Goal: Information Seeking & Learning: Learn about a topic

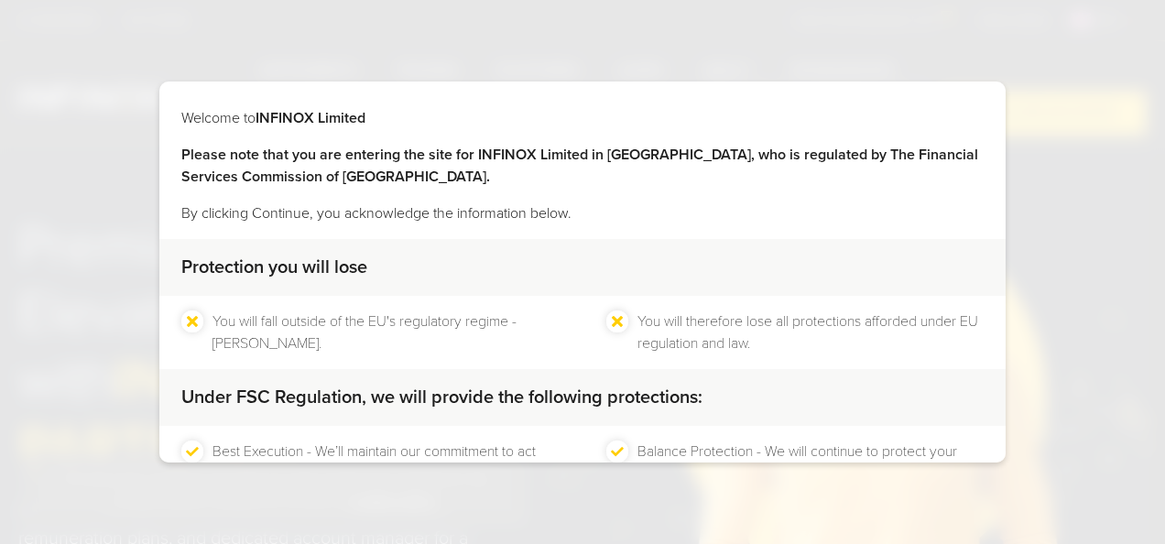
scroll to position [151, 0]
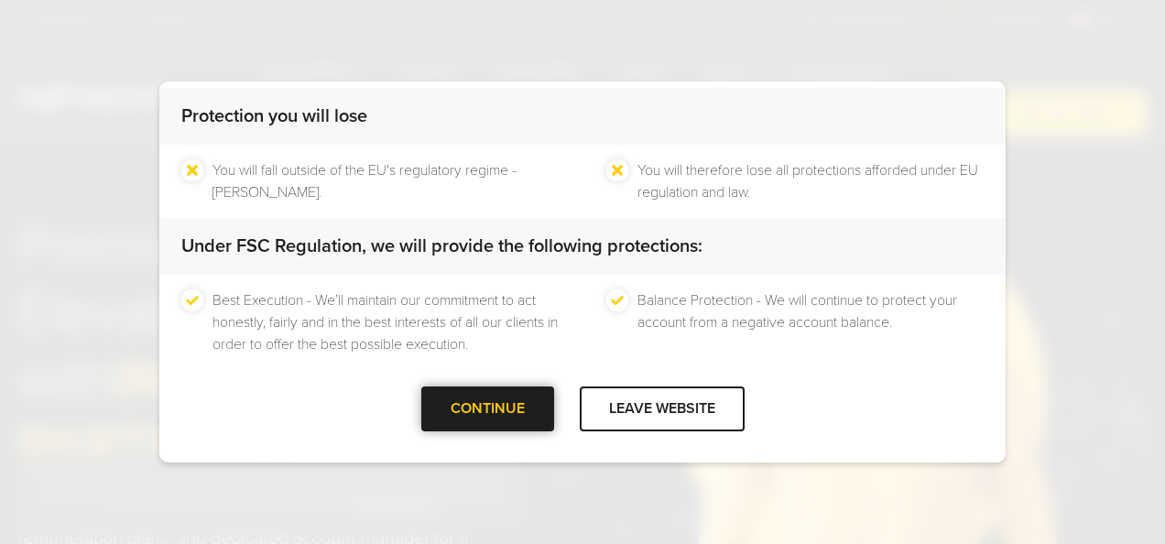
click at [487, 410] on div at bounding box center [487, 410] width 0 height 0
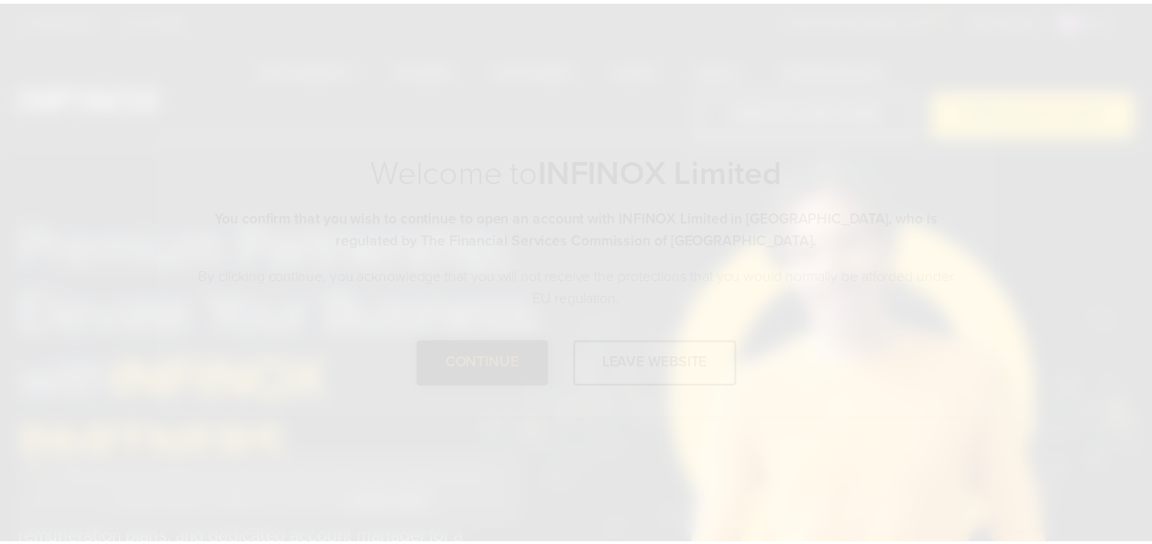
scroll to position [0, 0]
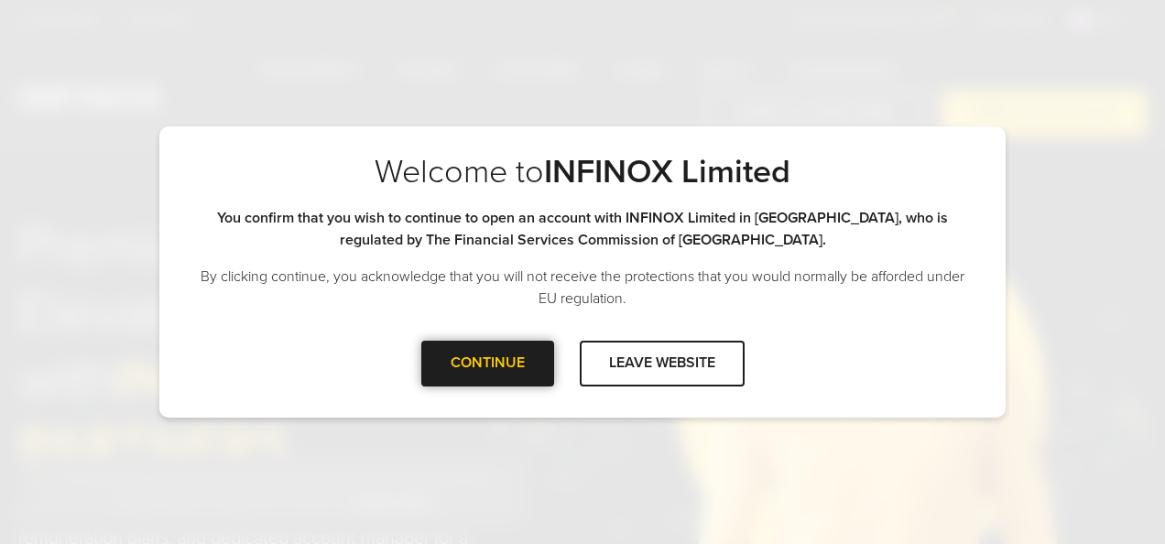
click at [518, 365] on div "CONTINUE" at bounding box center [487, 363] width 133 height 45
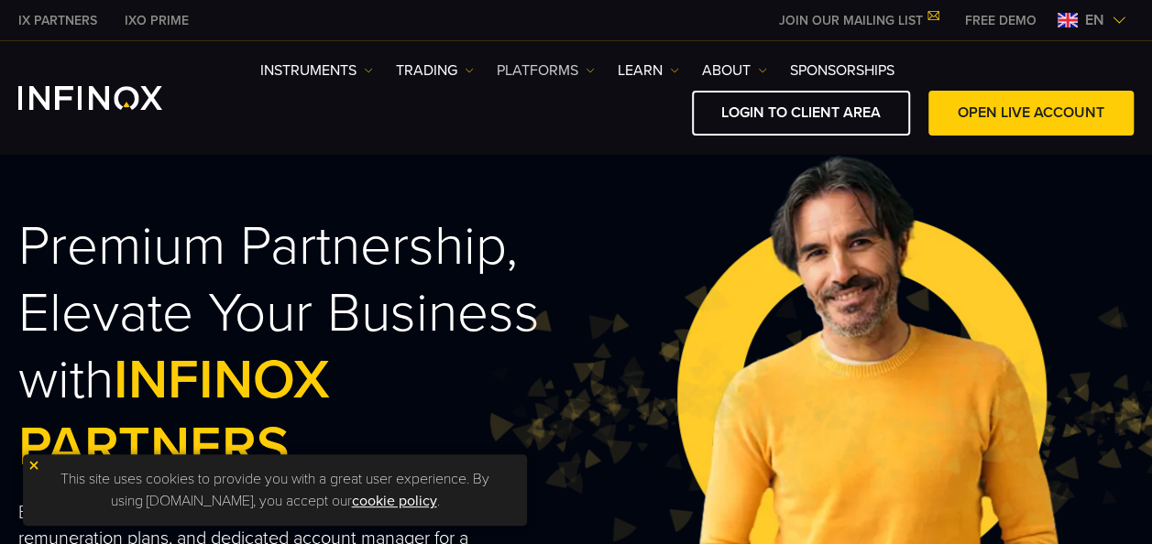
click at [550, 71] on link "PLATFORMS" at bounding box center [546, 71] width 98 height 22
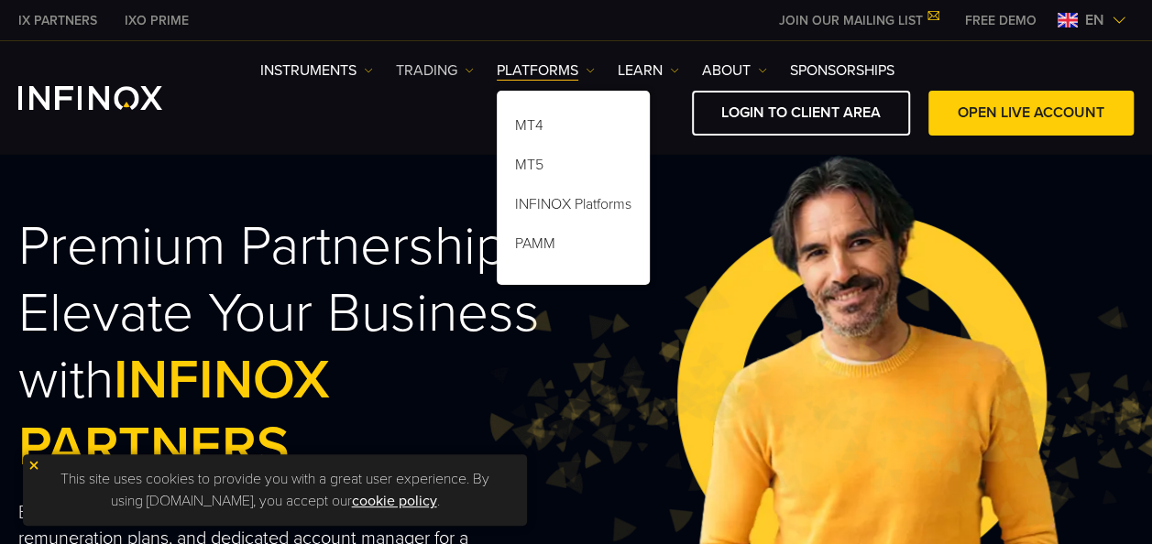
click at [474, 70] on img at bounding box center [469, 70] width 9 height 9
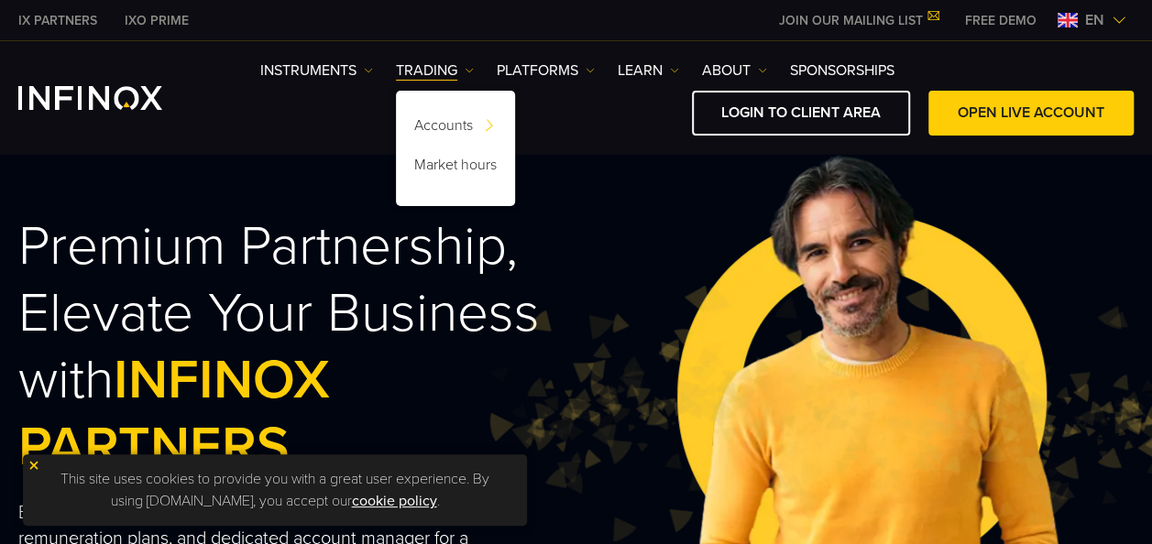
click at [312, 82] on div "Instruments Instruments Product Information TRADING Accounts" at bounding box center [696, 98] width 873 height 76
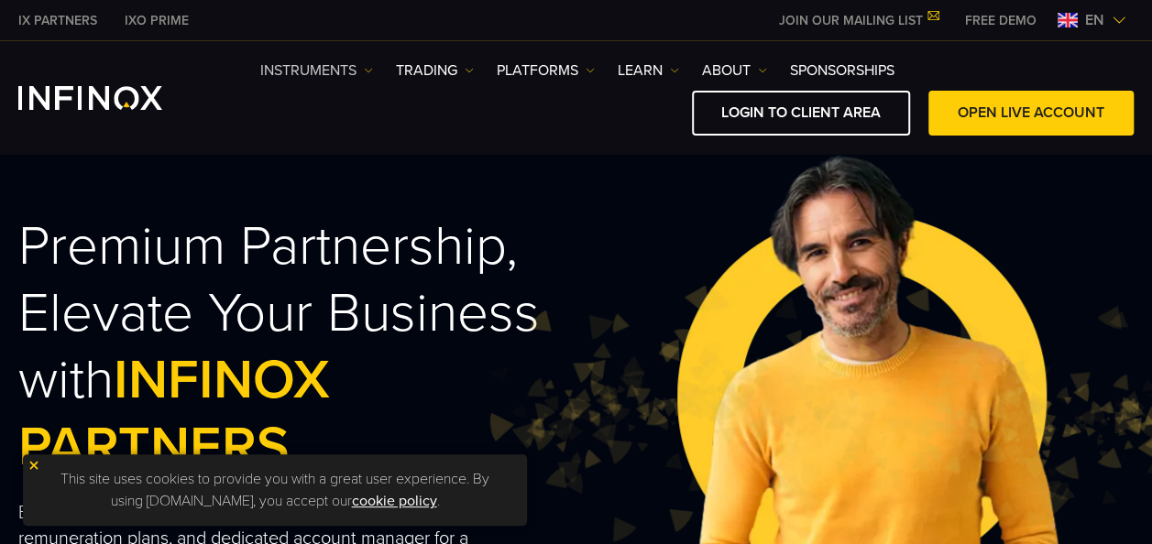
click at [330, 74] on link "Instruments" at bounding box center [316, 71] width 113 height 22
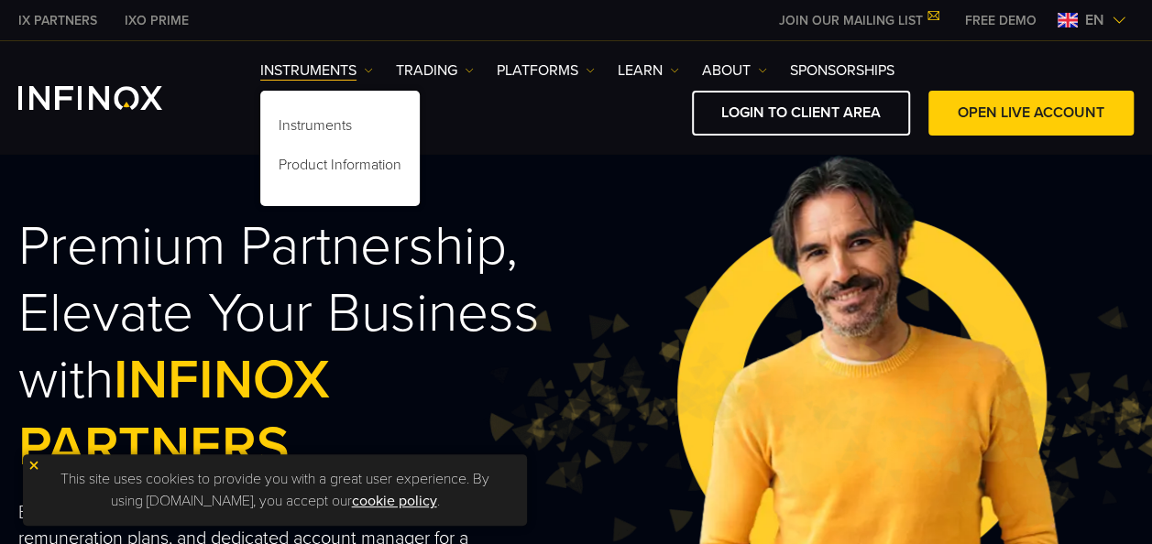
click at [650, 58] on div "Instruments Instruments Product Information TRADING" at bounding box center [576, 97] width 1152 height 113
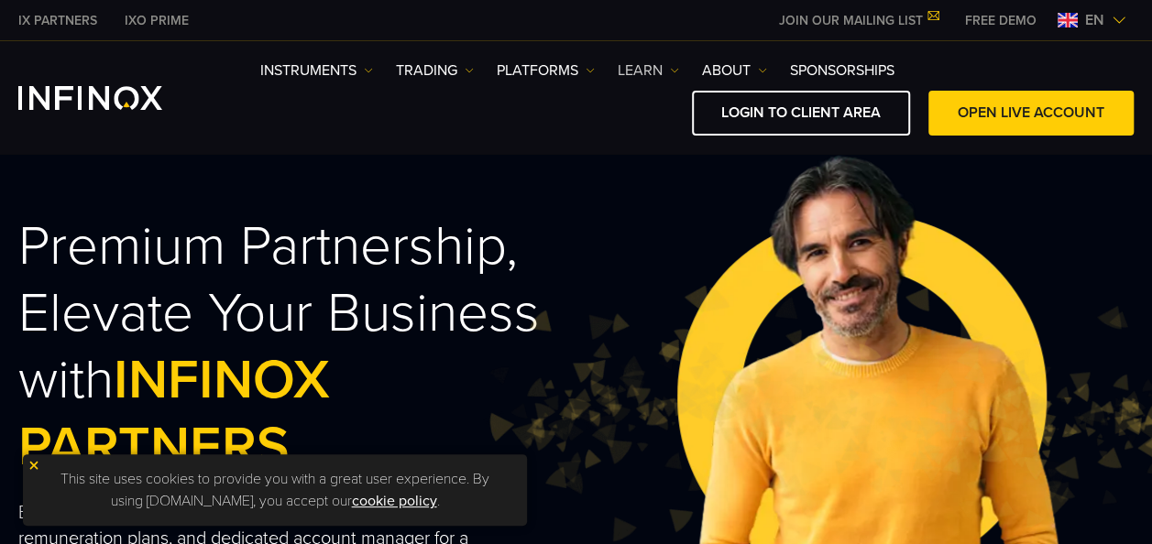
click at [652, 70] on link "Learn" at bounding box center [648, 71] width 61 height 22
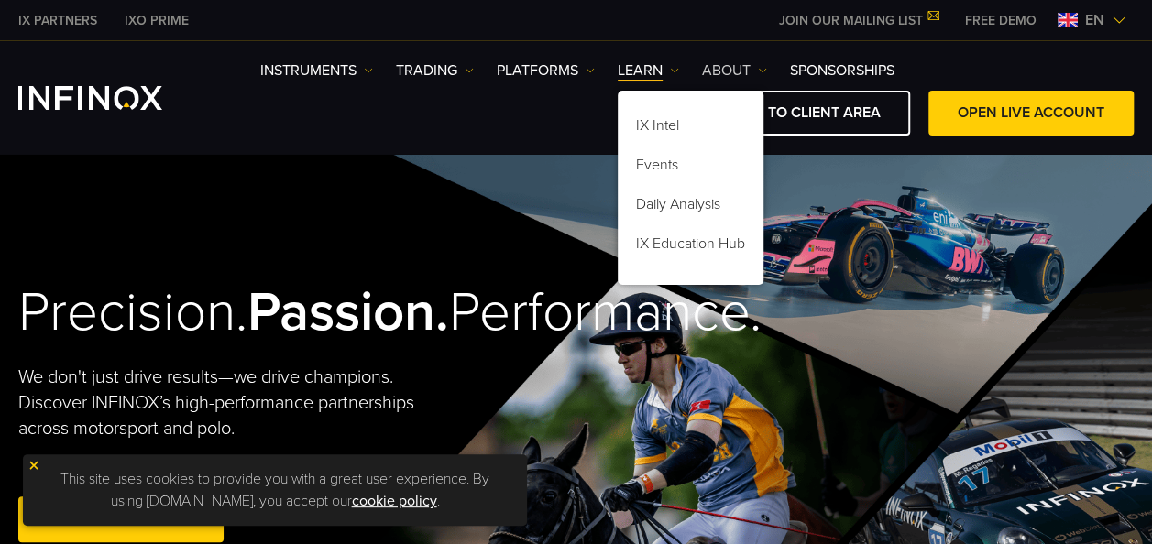
click at [738, 70] on link "ABOUT" at bounding box center [734, 71] width 65 height 22
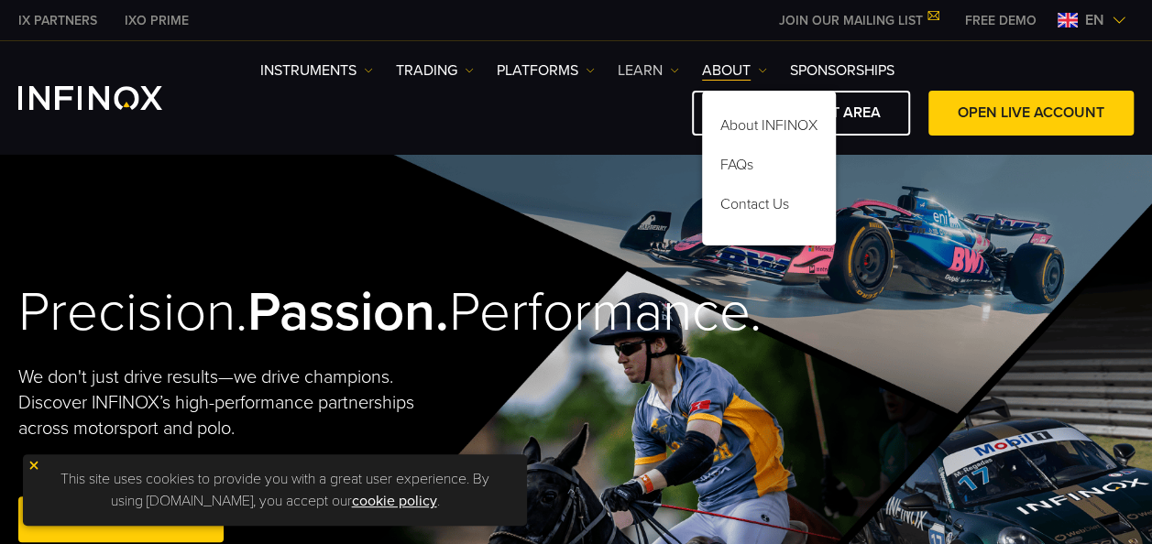
click at [667, 72] on link "Learn" at bounding box center [648, 71] width 61 height 22
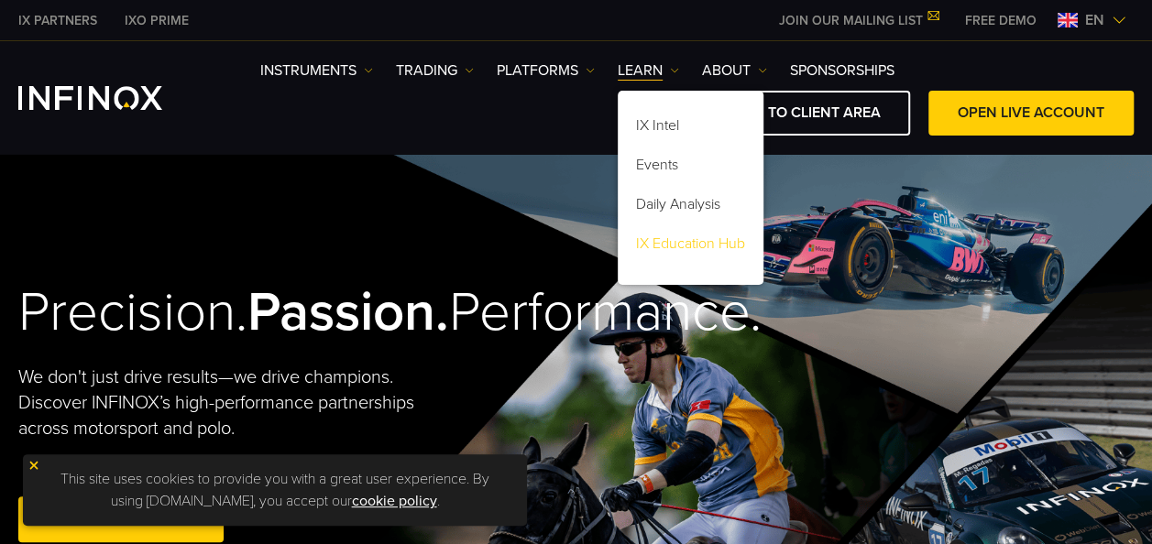
click at [681, 244] on link "IX Education Hub" at bounding box center [691, 246] width 146 height 39
